Goal: Transaction & Acquisition: Subscribe to service/newsletter

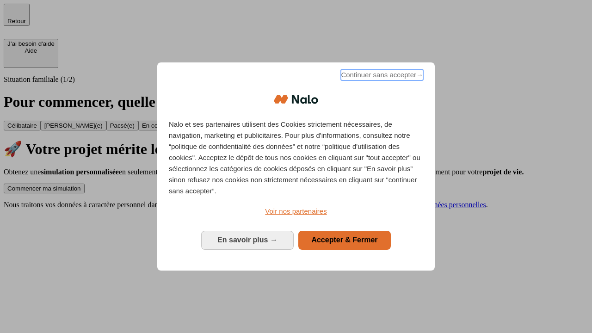
click at [381, 76] on span "Continuer sans accepter →" at bounding box center [382, 74] width 82 height 11
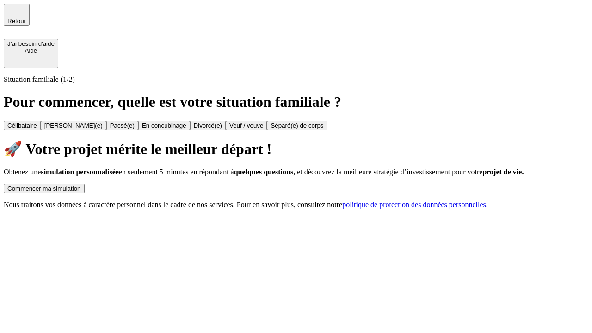
click at [81, 185] on div "Commencer ma simulation" at bounding box center [44, 188] width 74 height 7
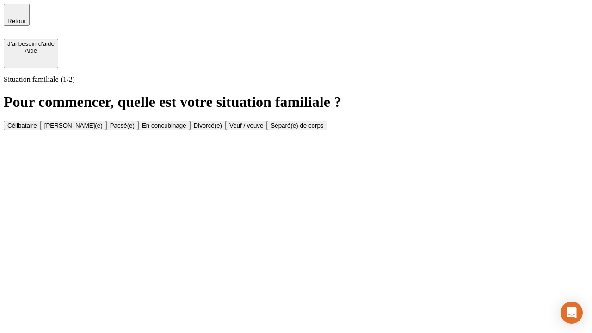
click at [263, 129] on div "Veuf / veuve" at bounding box center [246, 125] width 34 height 7
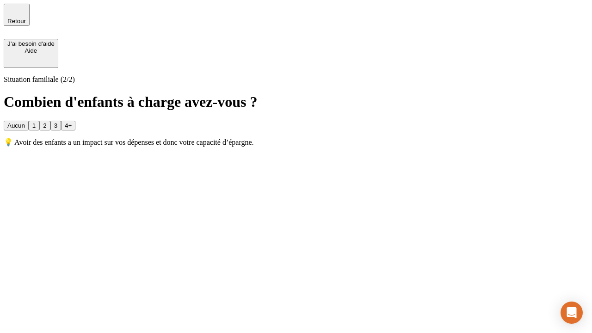
click at [25, 122] on div "Aucun" at bounding box center [16, 125] width 18 height 7
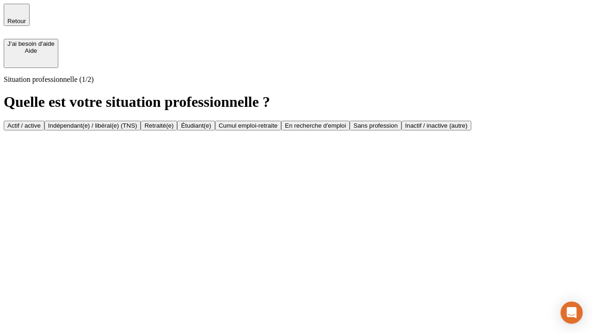
click at [173, 129] on div "Retraité(e)" at bounding box center [158, 125] width 29 height 7
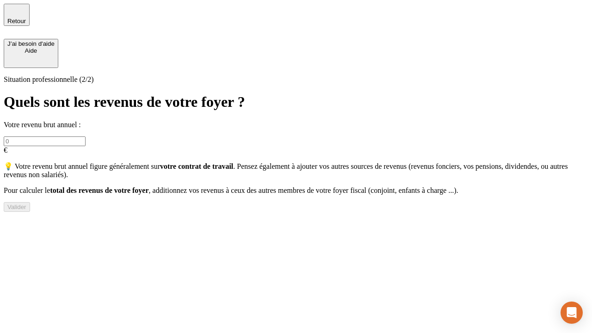
click at [86, 136] on input "text" at bounding box center [45, 141] width 82 height 10
type input "70 000"
click at [26, 211] on div "Valider" at bounding box center [16, 207] width 19 height 7
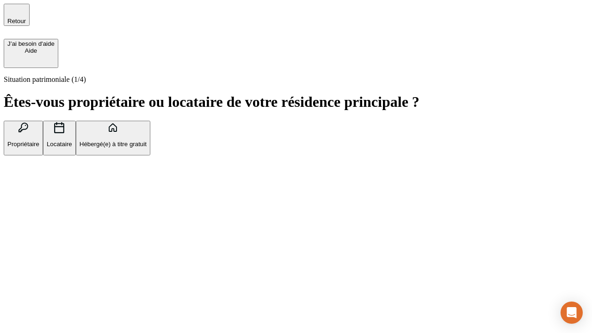
click at [72, 141] on p "Locataire" at bounding box center [59, 144] width 25 height 7
type input "1 000"
click at [72, 141] on p "Locataire" at bounding box center [59, 144] width 25 height 7
click at [26, 205] on div "Valider" at bounding box center [16, 201] width 19 height 7
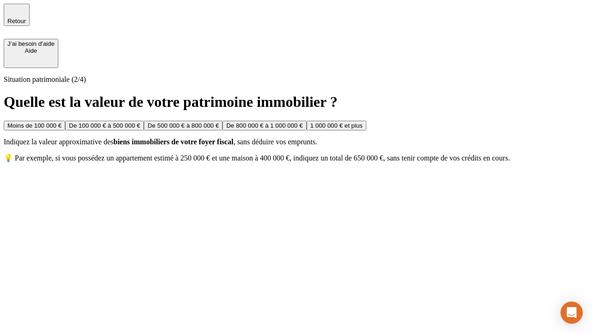
click at [219, 129] on div "De 500 000 € à 800 000 €" at bounding box center [183, 125] width 71 height 7
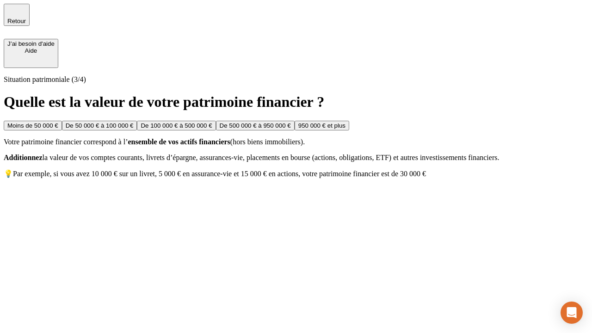
click at [58, 122] on div "Moins de 50 000 €" at bounding box center [32, 125] width 51 height 7
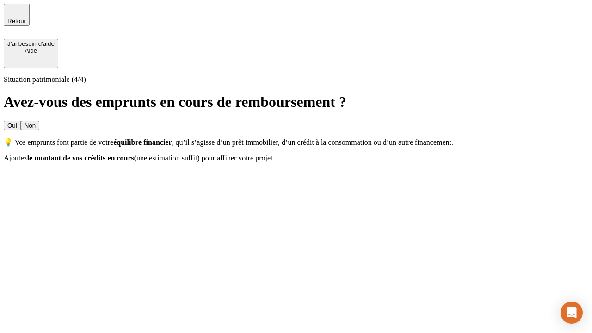
click at [17, 122] on div "Oui" at bounding box center [12, 125] width 10 height 7
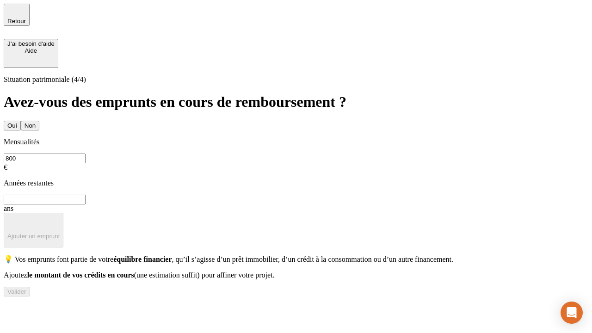
type input "800"
type input "6"
click at [60, 233] on p "Ajouter un emprunt" at bounding box center [33, 236] width 52 height 7
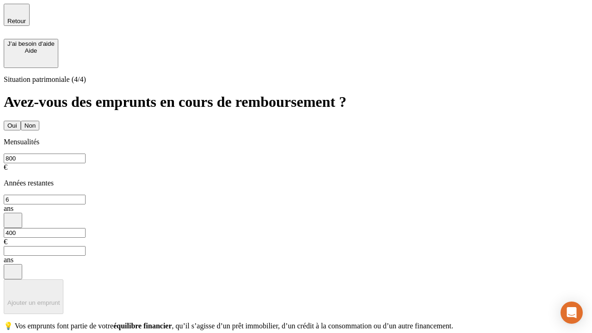
type input "400"
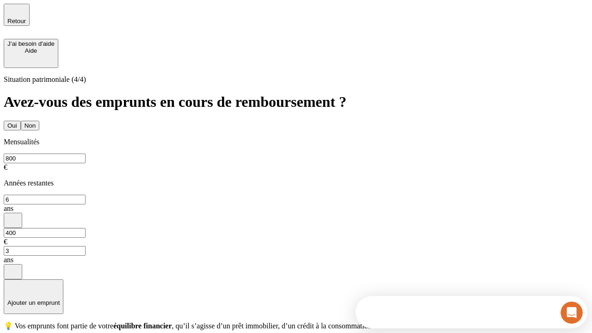
type input "3"
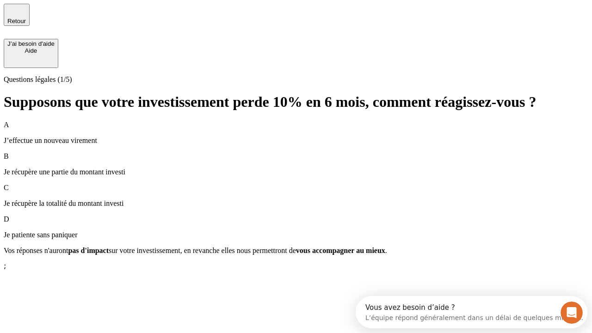
click at [296, 168] on p "Je récupère une partie du montant investi" at bounding box center [296, 172] width 585 height 8
click at [28, 271] on div "Suivant" at bounding box center [17, 267] width 20 height 7
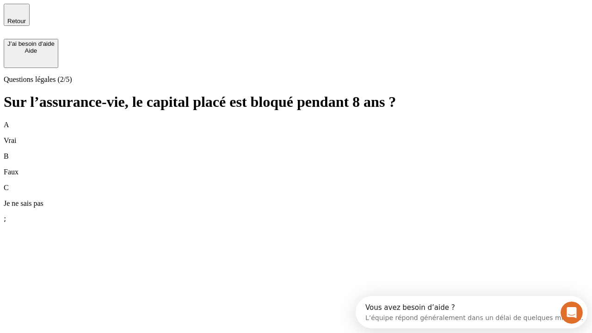
click at [296, 152] on div "B Faux" at bounding box center [296, 164] width 585 height 24
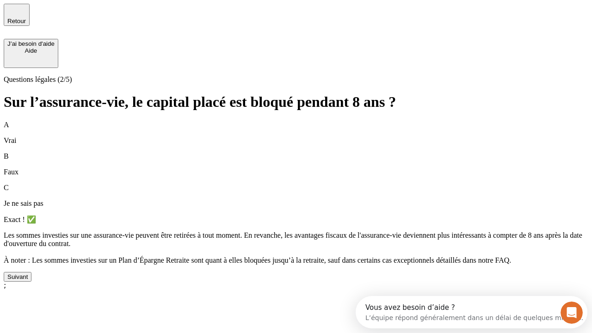
click at [28, 280] on div "Suivant" at bounding box center [17, 276] width 20 height 7
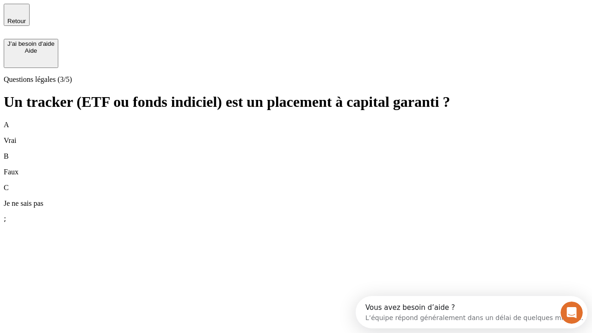
click at [296, 152] on div "B Faux" at bounding box center [296, 164] width 585 height 24
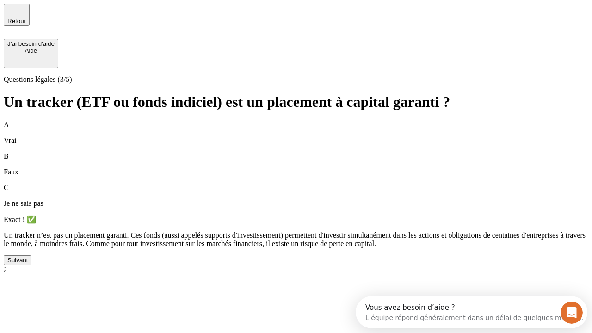
click at [28, 264] on div "Suivant" at bounding box center [17, 260] width 20 height 7
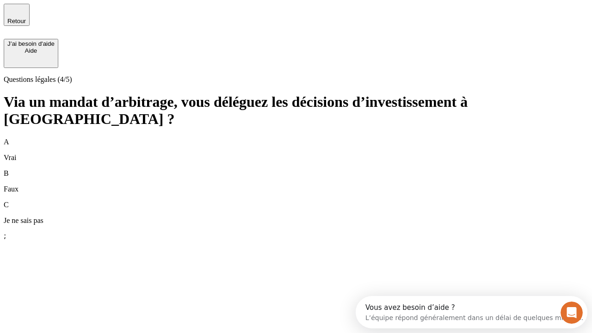
click at [296, 138] on div "A Vrai" at bounding box center [296, 150] width 585 height 24
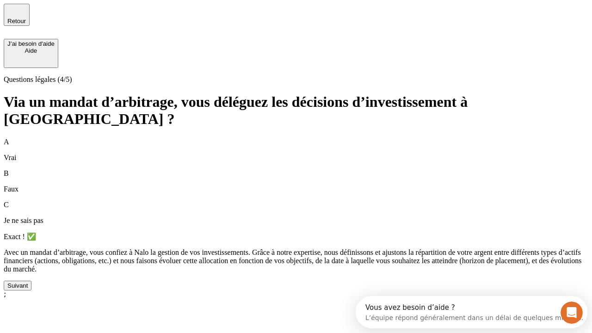
click at [28, 289] on div "Suivant" at bounding box center [17, 285] width 20 height 7
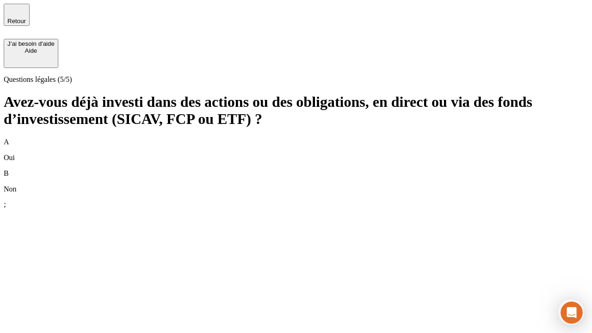
click at [296, 169] on div "B Non" at bounding box center [296, 181] width 585 height 24
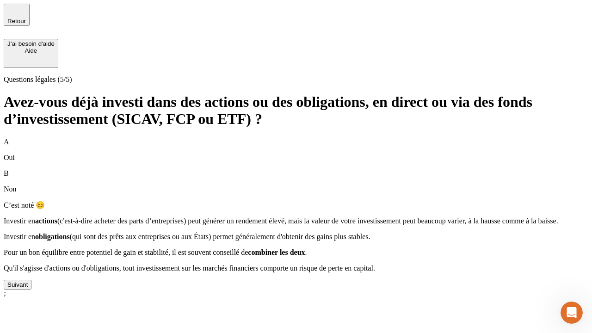
click at [28, 288] on div "Suivant" at bounding box center [17, 284] width 20 height 7
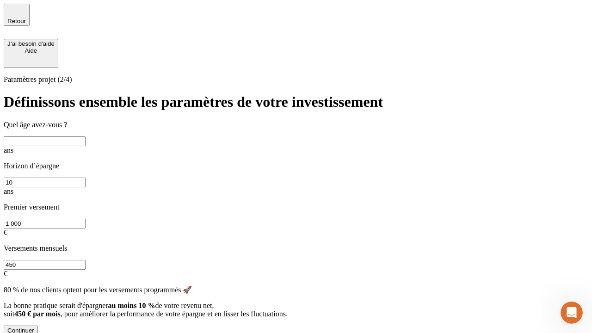
click at [86, 140] on input "text" at bounding box center [45, 141] width 82 height 10
type input "35"
click at [86, 178] on input "10" at bounding box center [45, 183] width 82 height 10
click at [86, 219] on input "1 000" at bounding box center [45, 224] width 82 height 10
type input "500"
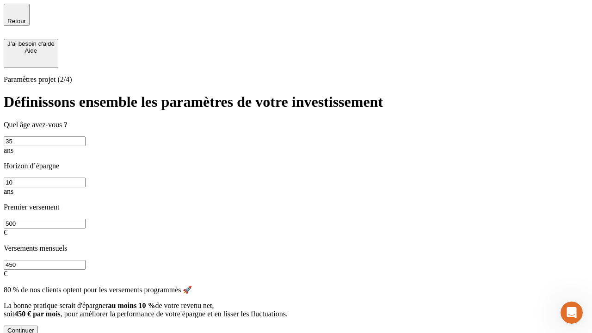
click at [86, 260] on input "450" at bounding box center [45, 265] width 82 height 10
type input "640"
click at [34, 327] on div "Continuer" at bounding box center [20, 330] width 27 height 7
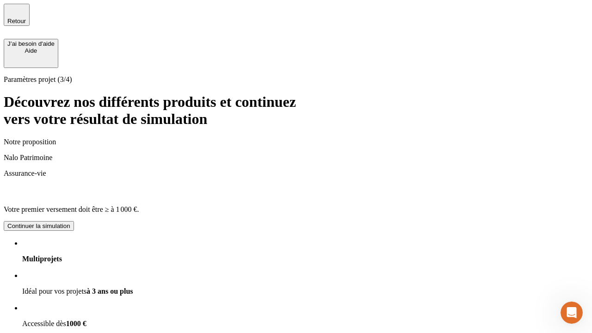
click at [70, 223] on div "Continuer la simulation" at bounding box center [38, 226] width 63 height 7
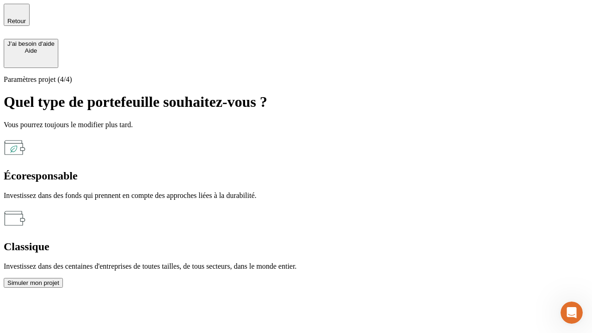
click at [396, 241] on div "Classique" at bounding box center [296, 247] width 585 height 12
click at [59, 279] on div "Simuler mon projet" at bounding box center [33, 282] width 52 height 7
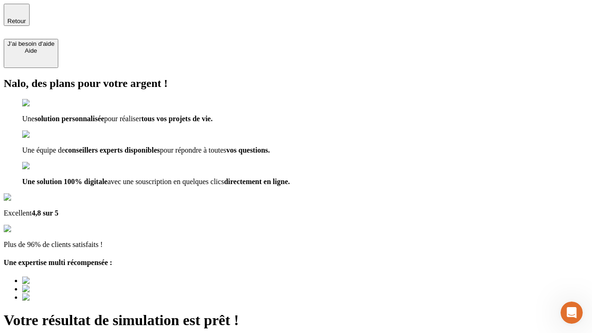
type input "[EMAIL_ADDRESS][DOMAIN_NAME]"
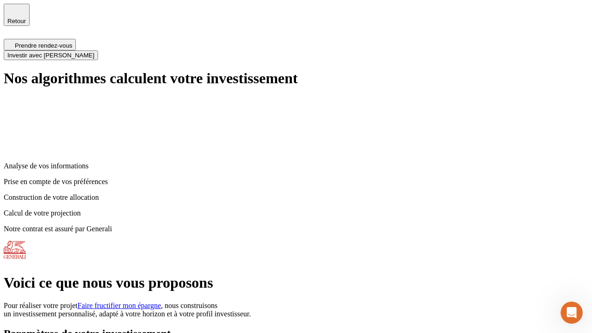
click at [94, 52] on span "Investir avec [PERSON_NAME]" at bounding box center [50, 55] width 87 height 7
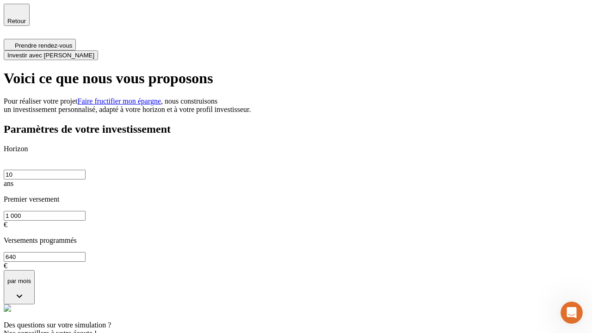
scroll to position [3, 0]
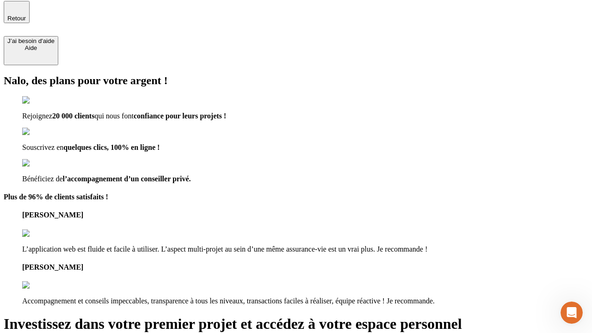
type input "[EMAIL_ADDRESS][DOMAIN_NAME]"
